Goal: Task Accomplishment & Management: Manage account settings

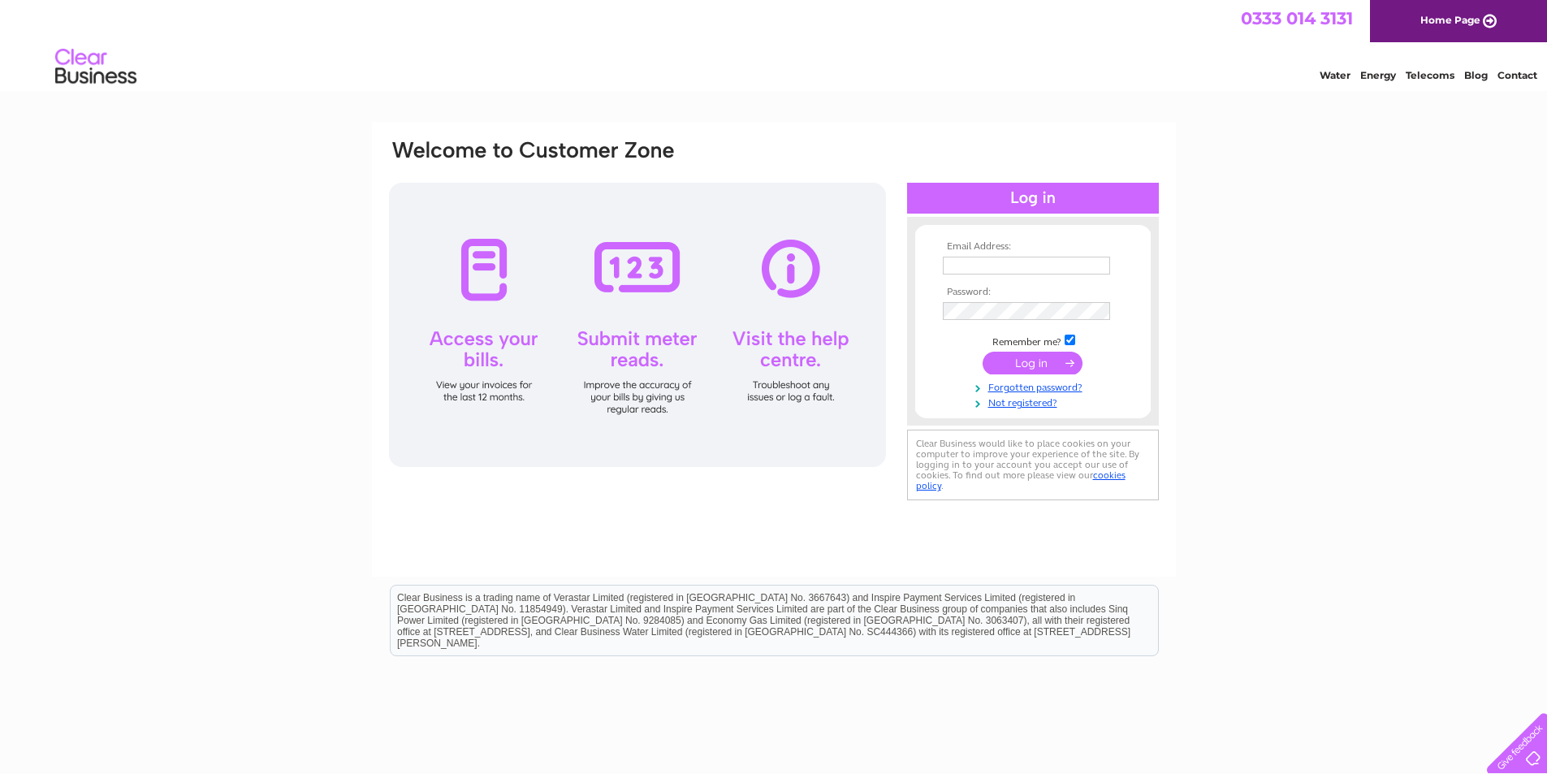
click at [1033, 269] on input "text" at bounding box center [1026, 266] width 167 height 18
click at [1008, 326] on tbody "Email Address: theboxitalian72@gmail.com Password: Remember me?" at bounding box center [1033, 326] width 188 height 170
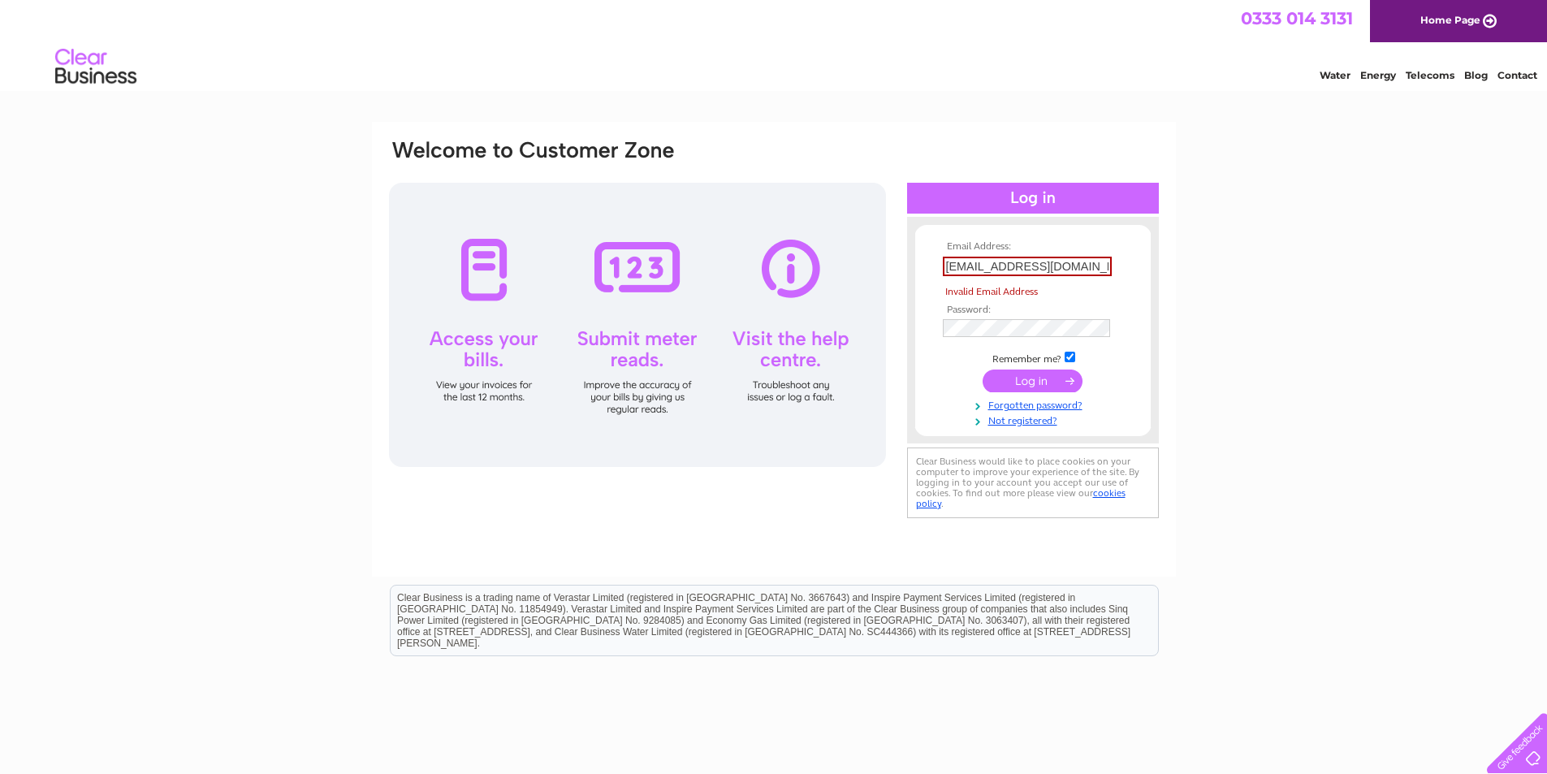
click at [1013, 317] on td at bounding box center [1033, 328] width 188 height 26
click at [1068, 270] on input "theboxitalian72@gmail.com" at bounding box center [1027, 266] width 169 height 19
click at [1069, 270] on input "theboxitalian72@gmail.com" at bounding box center [1027, 266] width 169 height 19
paste input "[EMAIL_ADDRESS][DOMAIN_NAME]"
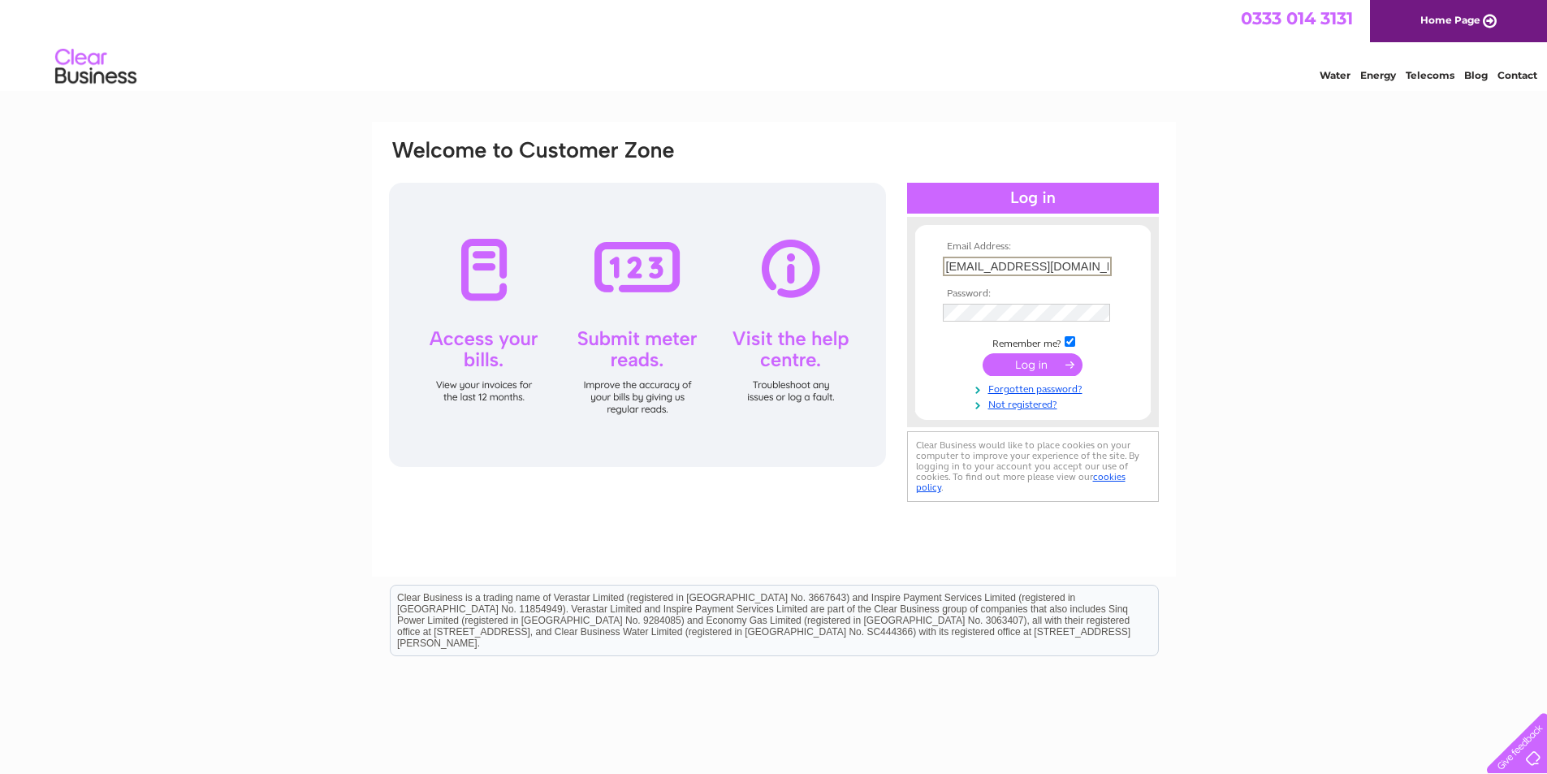
type input "[EMAIL_ADDRESS][DOMAIN_NAME]"
click at [983, 353] on input "submit" at bounding box center [1033, 364] width 100 height 23
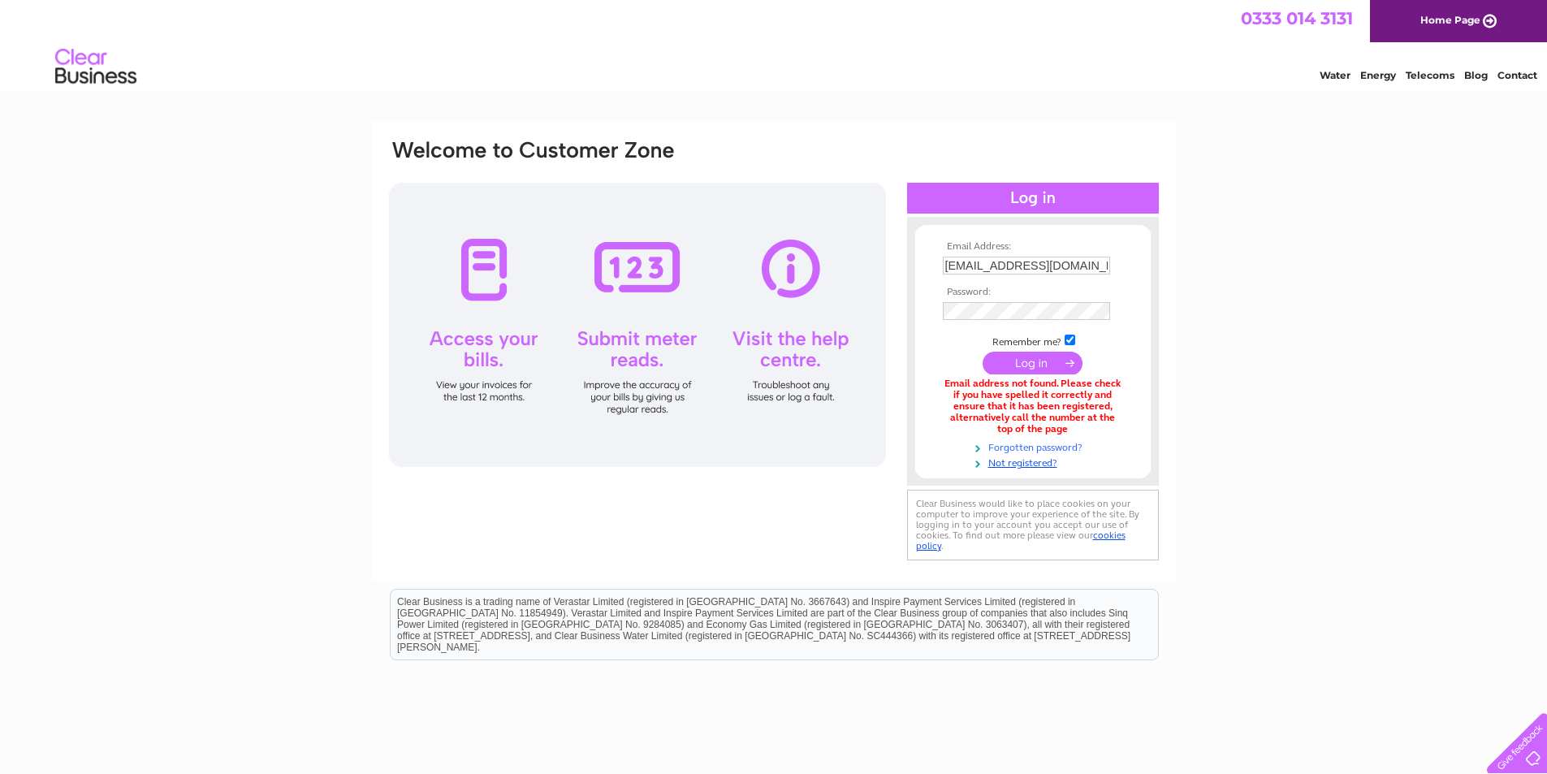
click at [1047, 445] on link "Forgotten password?" at bounding box center [1035, 446] width 184 height 15
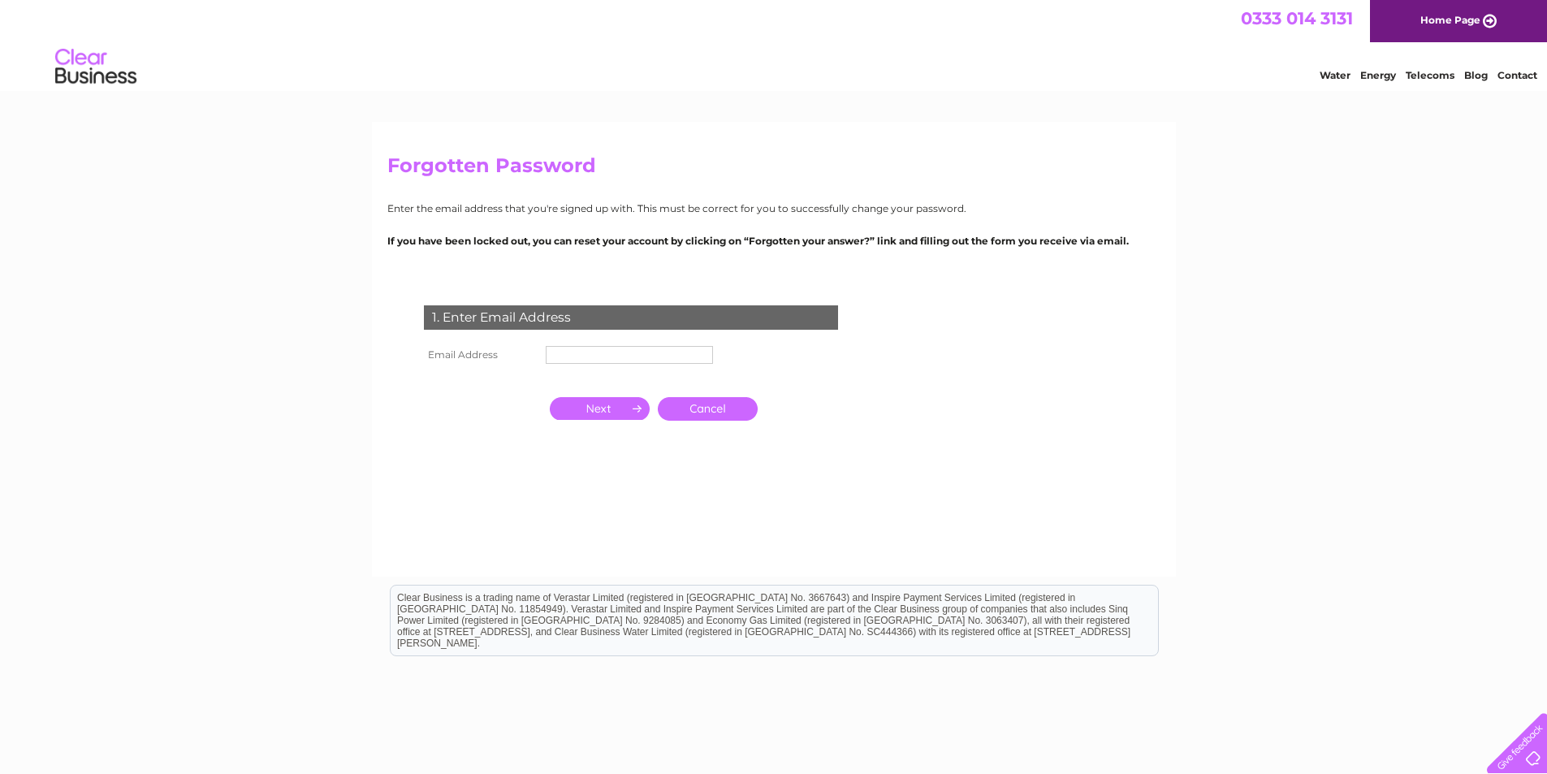
click at [580, 344] on td at bounding box center [629, 355] width 175 height 26
click at [578, 354] on input "text" at bounding box center [629, 355] width 167 height 18
paste input "[EMAIL_ADDRESS][DOMAIN_NAME]"
type input "[EMAIL_ADDRESS][DOMAIN_NAME]"
click input "submit" at bounding box center [0, 0] width 0 height 0
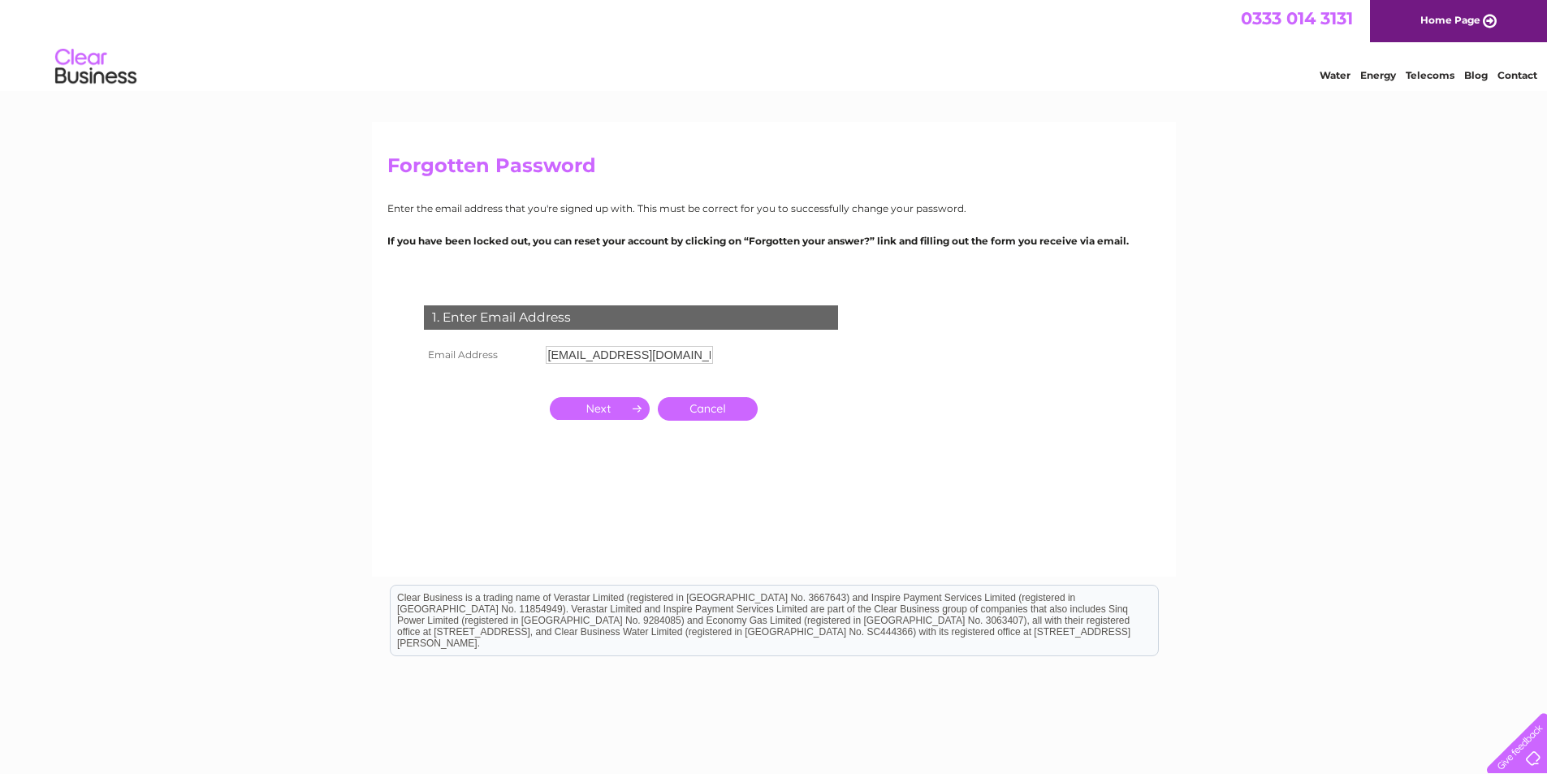
click at [625, 408] on input "button" at bounding box center [600, 408] width 100 height 23
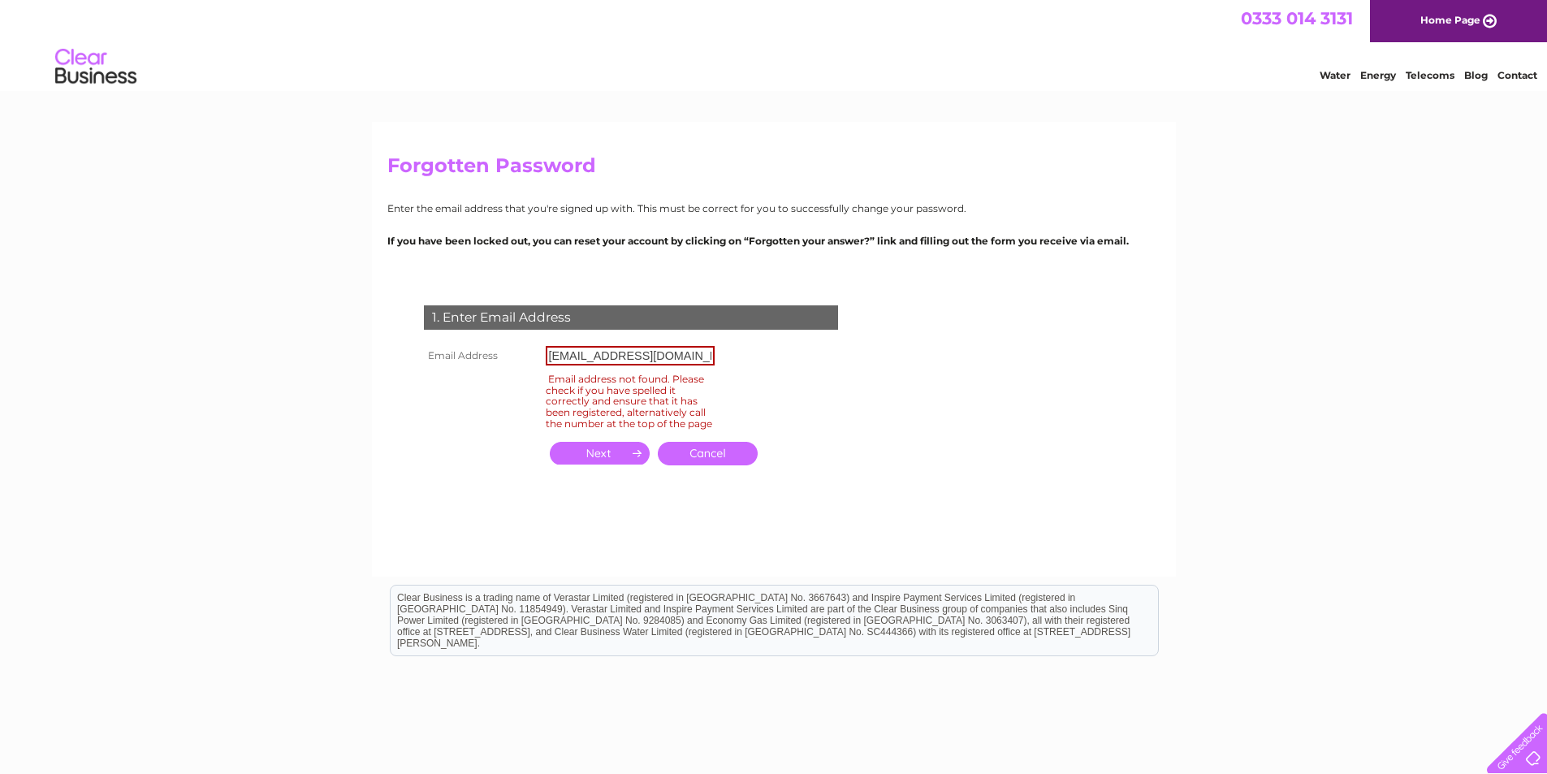
click at [607, 465] on input "button" at bounding box center [600, 453] width 100 height 23
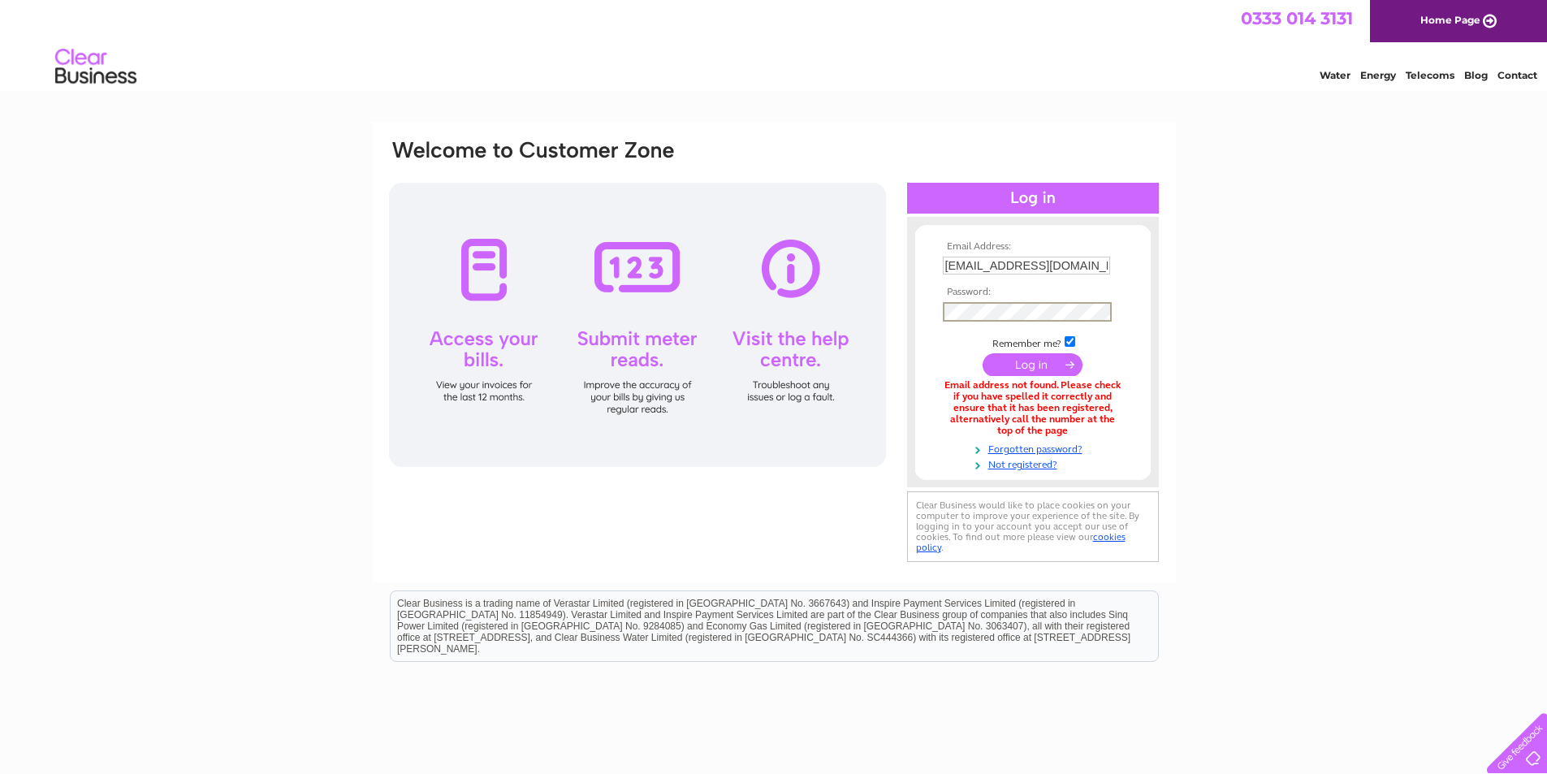
click at [983, 353] on input "submit" at bounding box center [1033, 364] width 100 height 23
click at [1066, 452] on link "Forgotten password?" at bounding box center [1035, 446] width 184 height 15
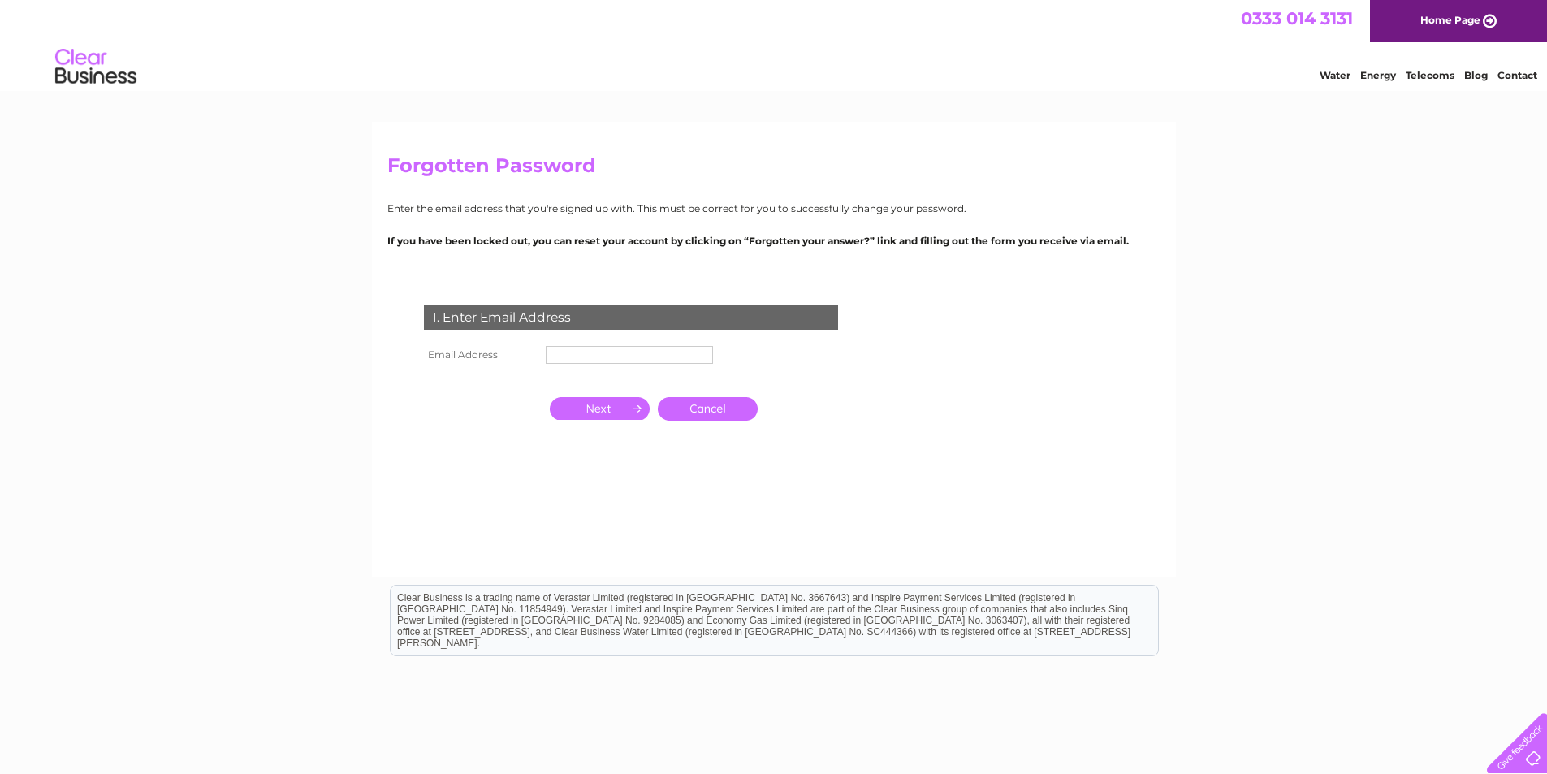
click at [655, 354] on input "text" at bounding box center [629, 355] width 167 height 18
type input "[EMAIL_ADDRESS][DOMAIN_NAME]"
click at [616, 405] on input "button" at bounding box center [600, 408] width 100 height 23
click at [682, 352] on input "[EMAIL_ADDRESS][DOMAIN_NAME]" at bounding box center [630, 355] width 169 height 19
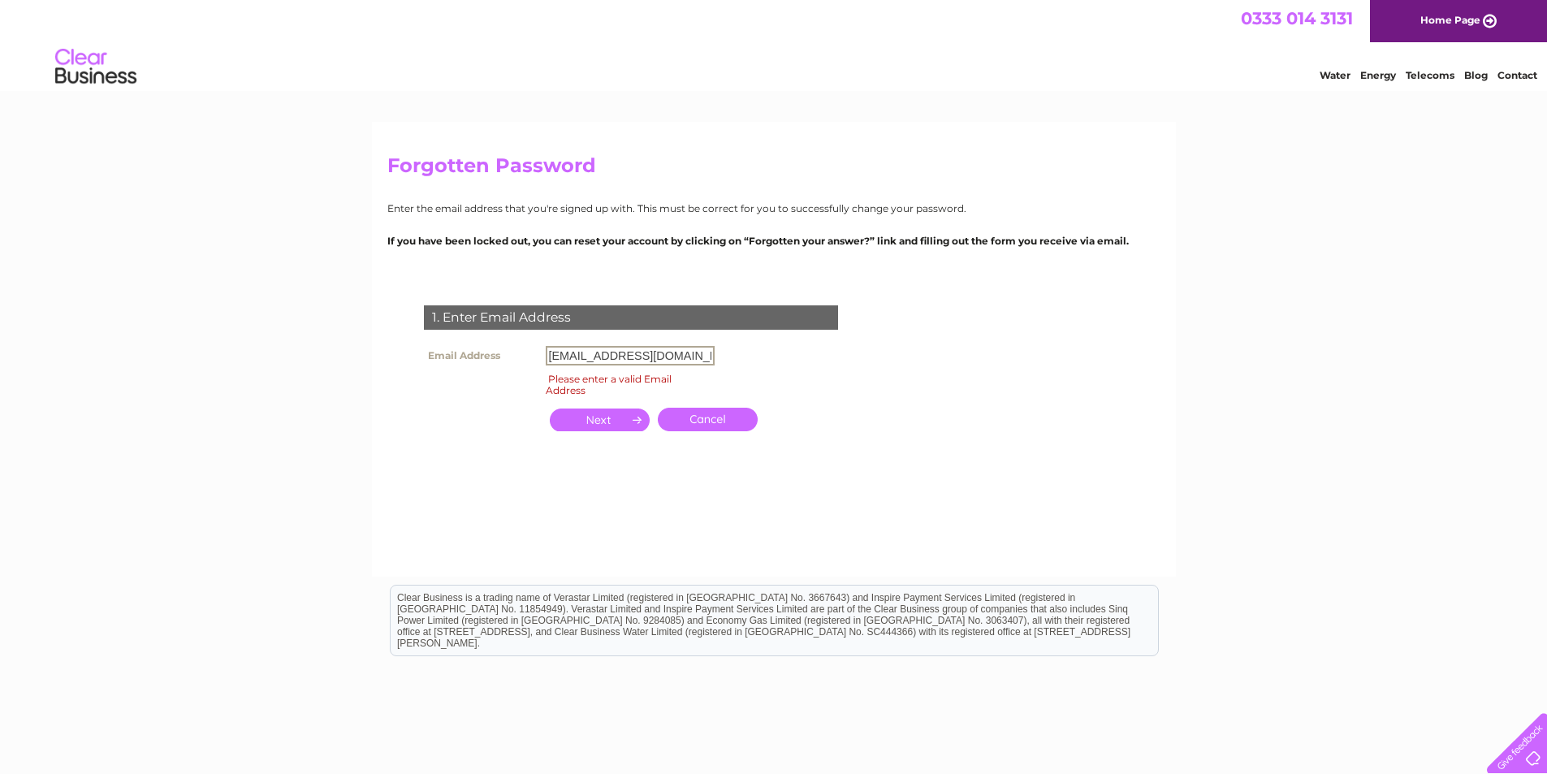
click at [616, 346] on input "[EMAIL_ADDRESS][DOMAIN_NAME]" at bounding box center [630, 355] width 169 height 19
click at [616, 350] on input "[EMAIL_ADDRESS][DOMAIN_NAME]" at bounding box center [630, 355] width 169 height 19
click at [620, 358] on input "text" at bounding box center [630, 355] width 169 height 19
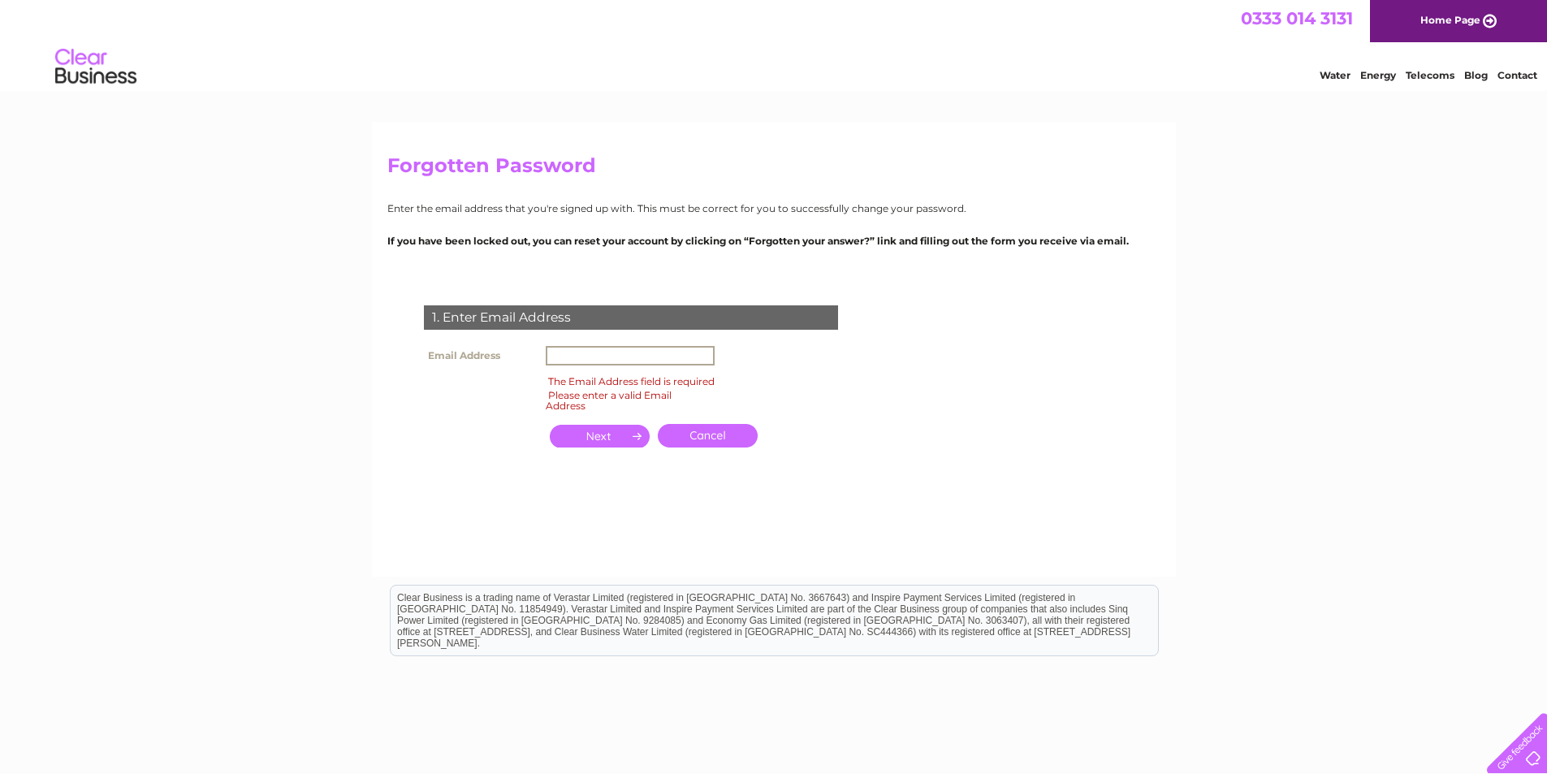
type input "[EMAIL_ADDRESS][DOMAIN_NAME]"
click at [622, 424] on input "button" at bounding box center [600, 419] width 100 height 23
